Goal: Find specific page/section: Find specific page/section

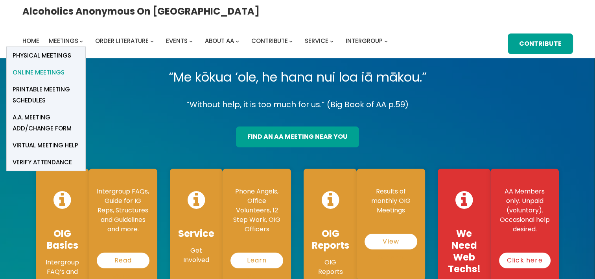
click at [65, 67] on span "Online Meetings" at bounding box center [39, 72] width 52 height 11
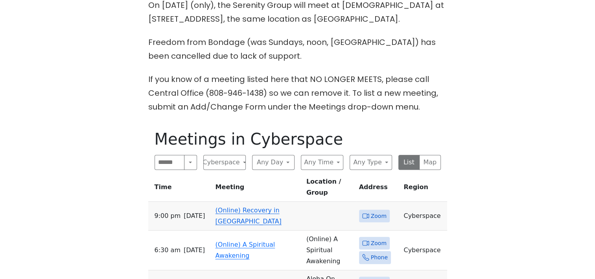
scroll to position [275, 0]
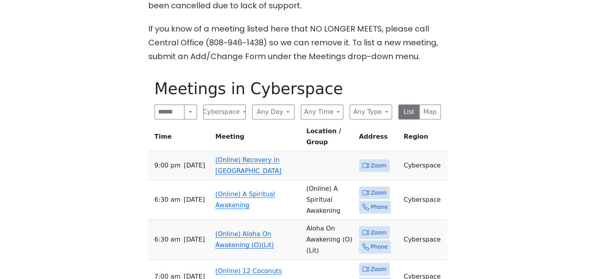
click at [253, 156] on link "(Online) Recovery in [GEOGRAPHIC_DATA]" at bounding box center [249, 165] width 66 height 18
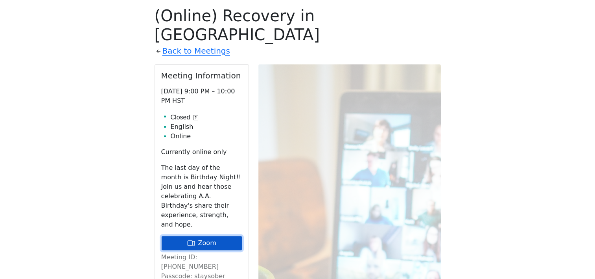
click at [209, 235] on link "Zoom" at bounding box center [201, 242] width 81 height 15
